Goal: Information Seeking & Learning: Learn about a topic

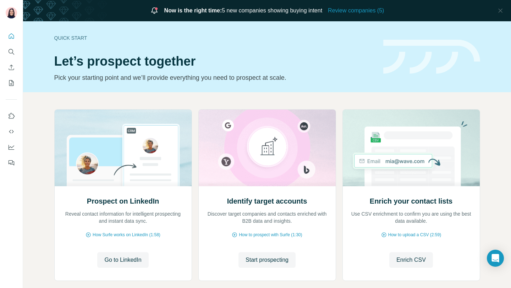
click at [349, 11] on span "Review companies (5)" at bounding box center [356, 10] width 56 height 9
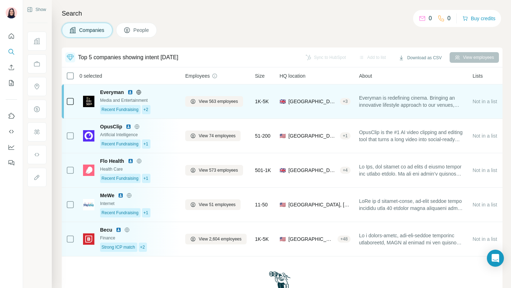
click at [318, 104] on span "[GEOGRAPHIC_DATA]" at bounding box center [313, 101] width 49 height 7
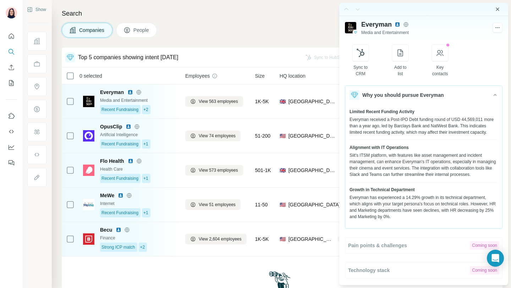
click at [500, 9] on icon "Close side panel" at bounding box center [498, 9] width 6 height 6
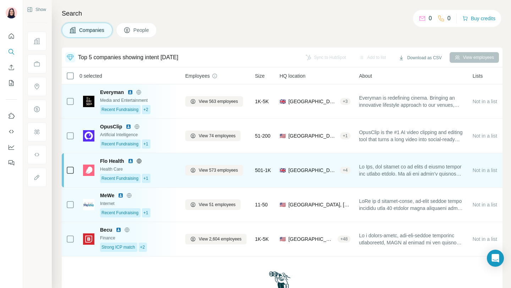
click at [318, 169] on span "[GEOGRAPHIC_DATA], [GEOGRAPHIC_DATA], [GEOGRAPHIC_DATA]" at bounding box center [313, 170] width 49 height 7
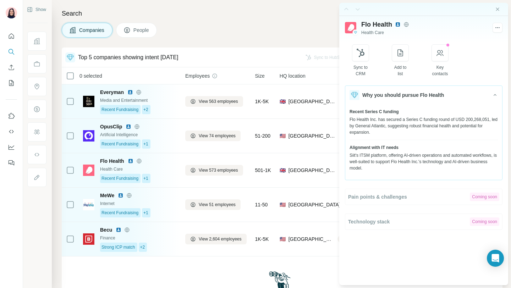
click at [499, 11] on icon "Close side panel" at bounding box center [498, 9] width 6 height 6
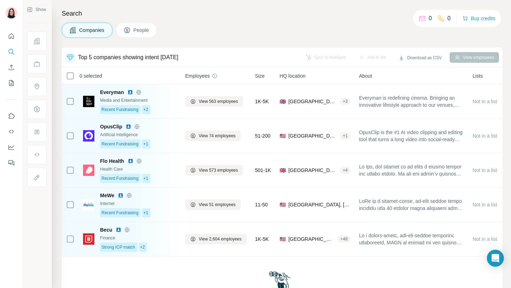
click at [137, 56] on div "Top 5 companies showing intent [DATE]" at bounding box center [128, 57] width 101 height 9
click at [218, 59] on div "Top 5 companies showing intent [DATE]" at bounding box center [181, 58] width 233 height 10
